Goal: Information Seeking & Learning: Learn about a topic

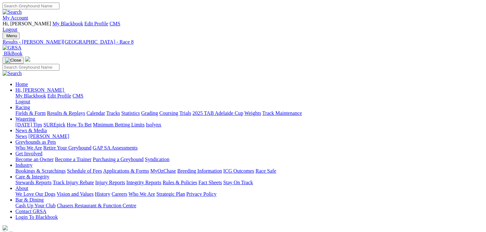
scroll to position [178, 0]
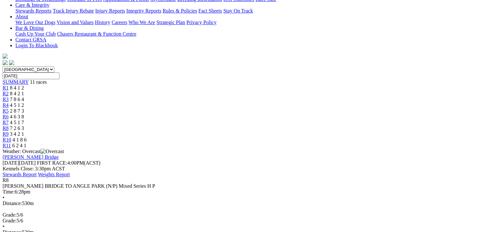
scroll to position [173, 0]
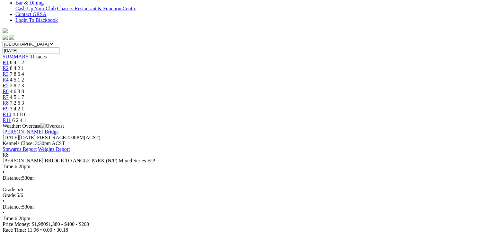
scroll to position [194, 0]
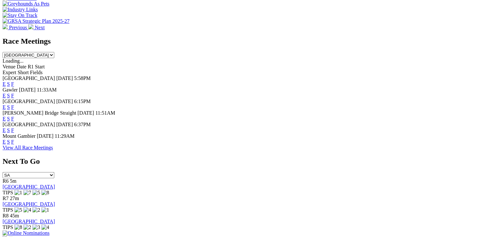
scroll to position [146, 0]
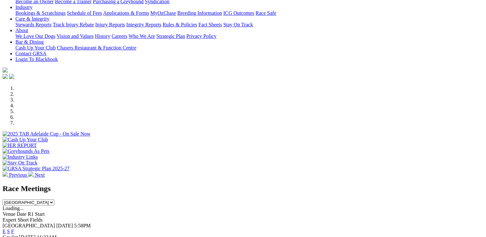
click at [6, 229] on link "E" at bounding box center [4, 231] width 3 height 5
